Goal: Leave review/rating

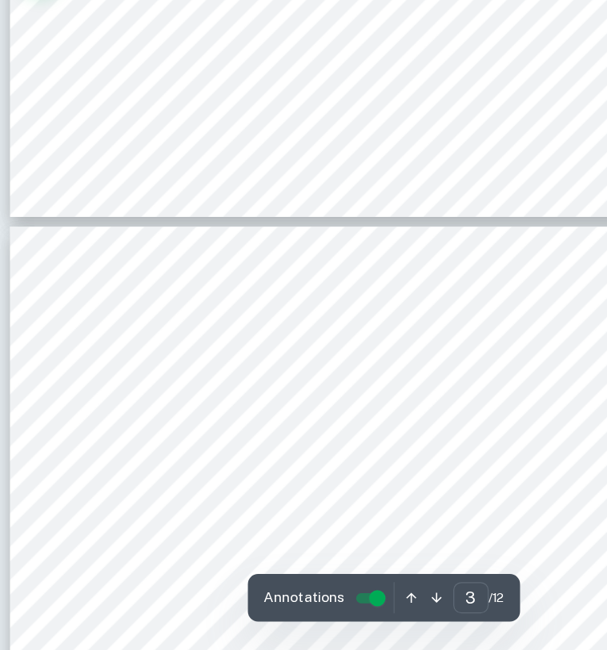
scroll to position [1539, 0]
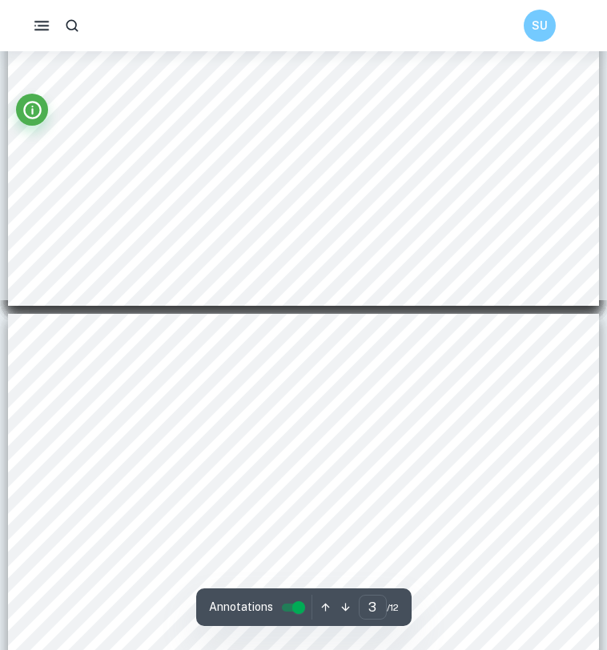
click at [47, 18] on icon "button" at bounding box center [41, 25] width 19 height 19
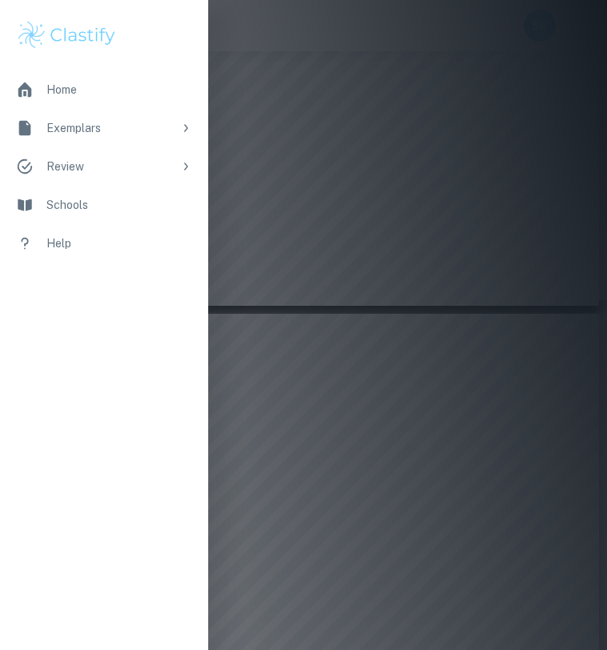
click at [416, 138] on div at bounding box center [303, 325] width 607 height 650
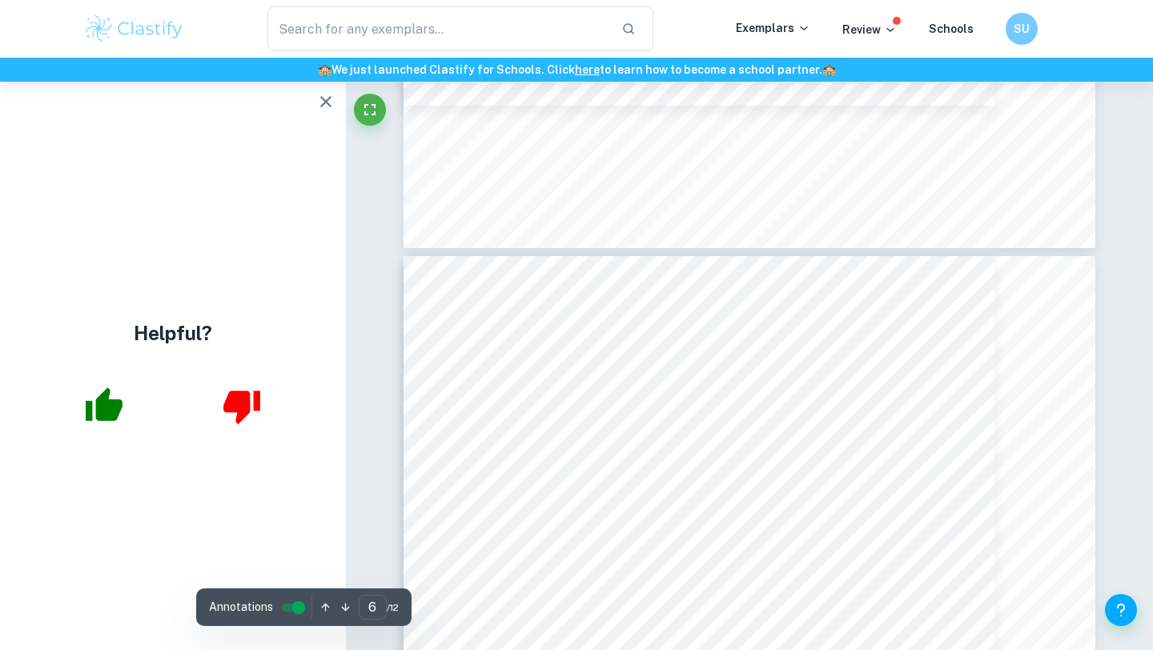
scroll to position [4897, 0]
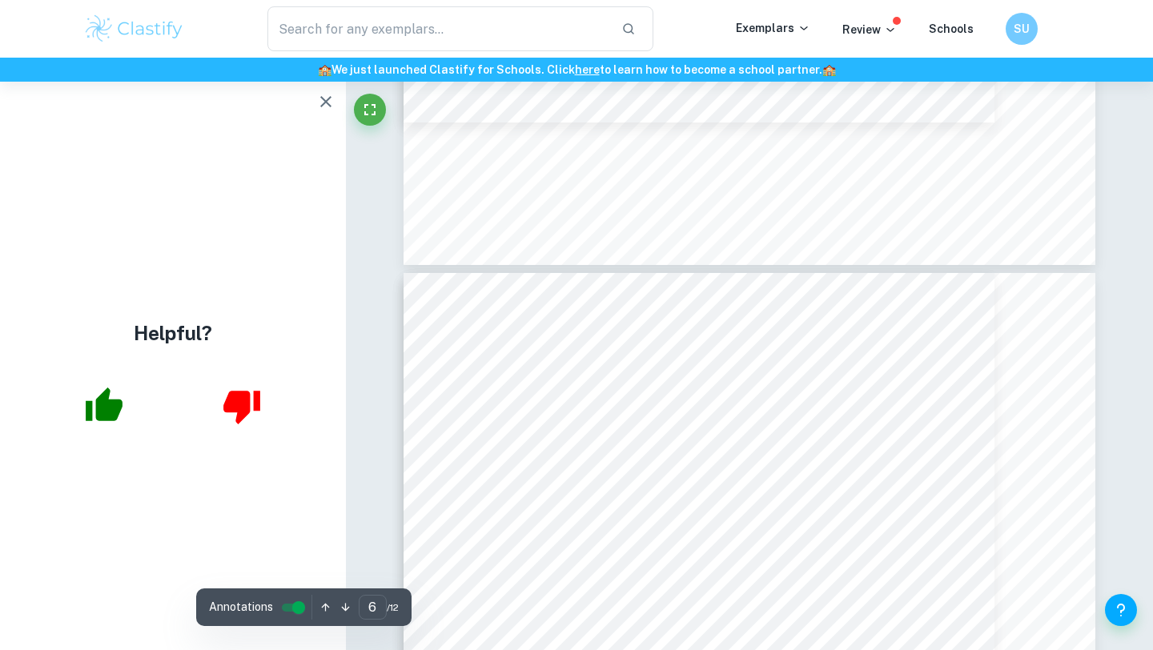
type input "5"
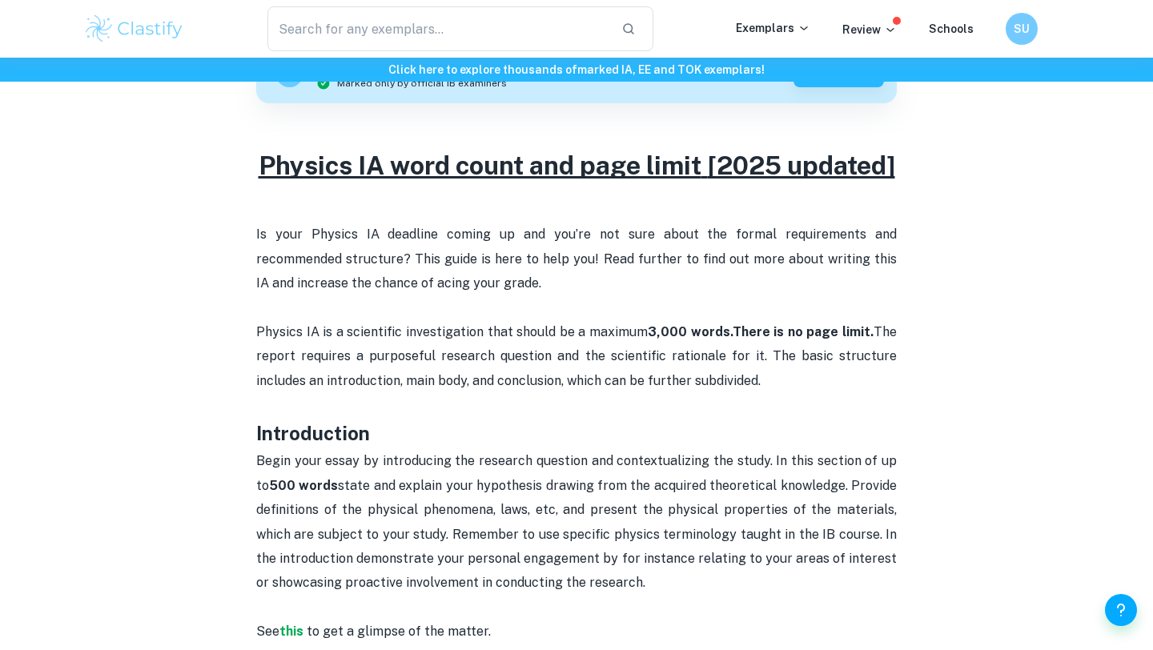
scroll to position [573, 0]
